Goal: Task Accomplishment & Management: Manage account settings

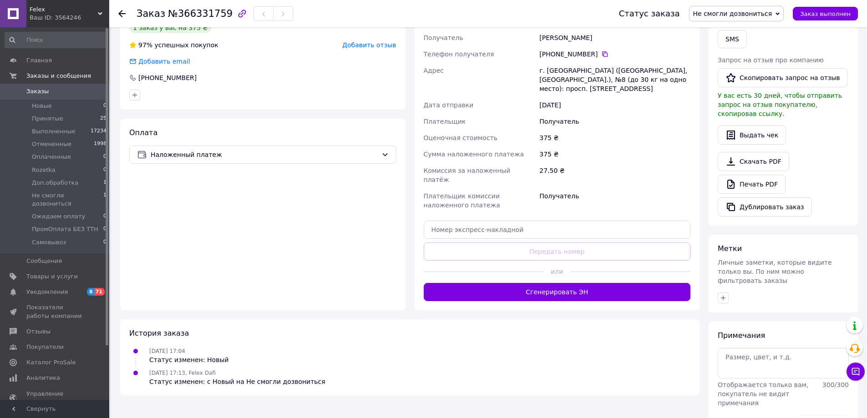
scroll to position [226, 0]
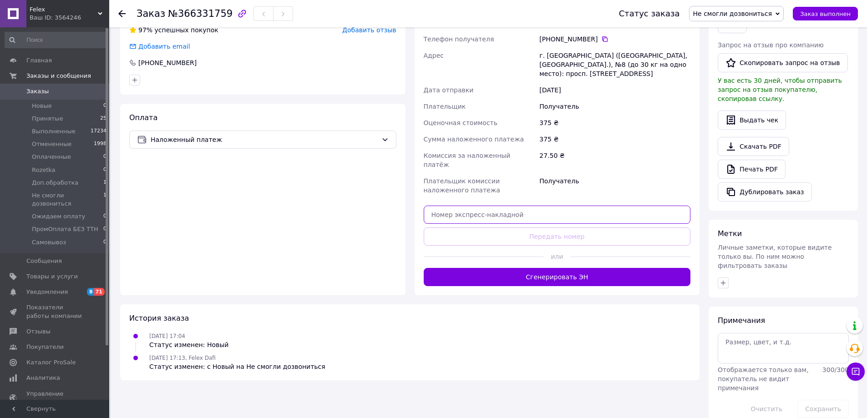
click at [527, 206] on input "text" at bounding box center [557, 215] width 267 height 18
paste input "20451269205538"
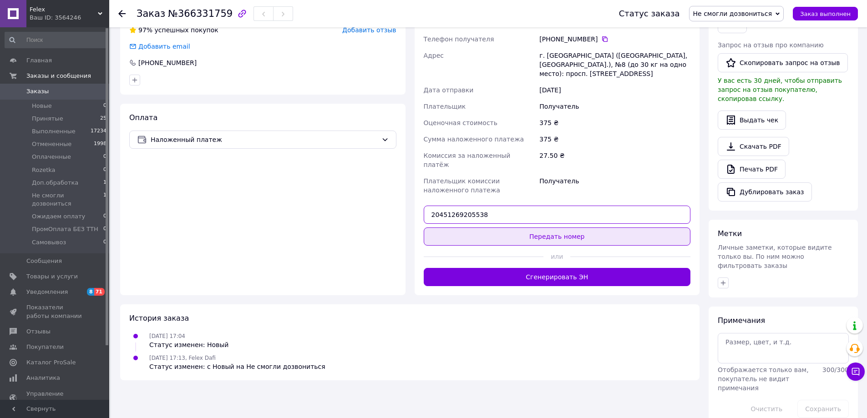
type input "20451269205538"
click at [538, 228] on button "Передать номер" at bounding box center [557, 236] width 267 height 18
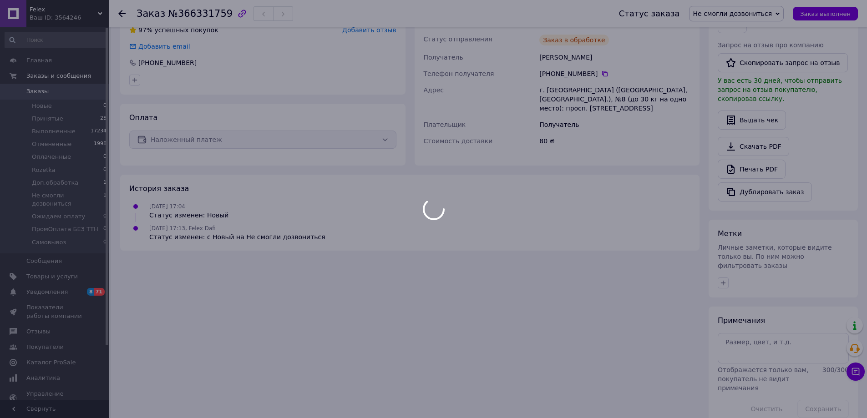
click at [755, 16] on div at bounding box center [433, 209] width 867 height 418
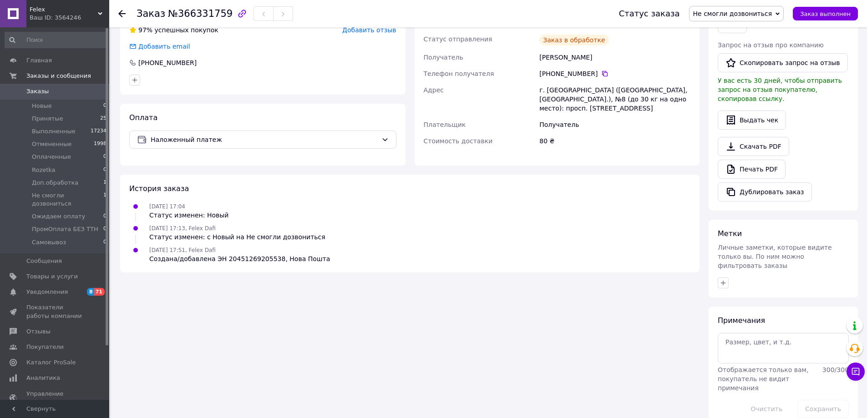
click at [751, 12] on span "Не смогли дозвониться" at bounding box center [732, 13] width 79 height 7
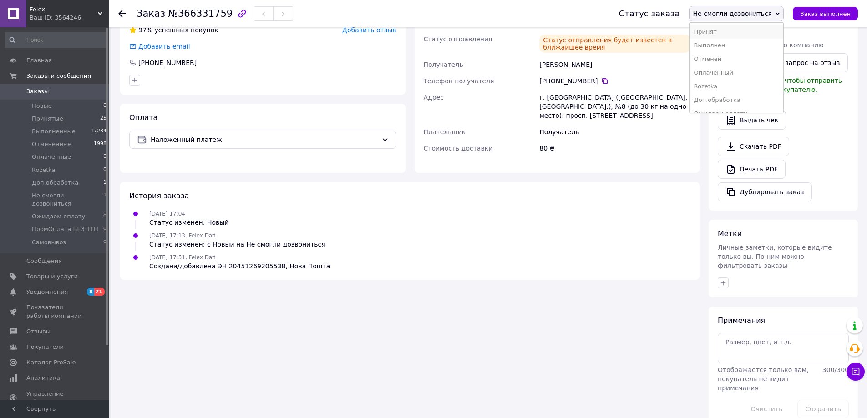
click at [735, 31] on li "Принят" at bounding box center [736, 32] width 94 height 14
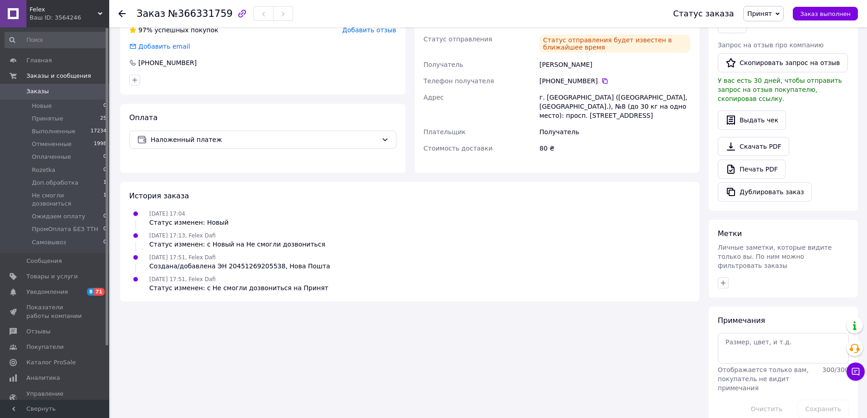
scroll to position [0, 0]
